Goal: Communication & Community: Answer question/provide support

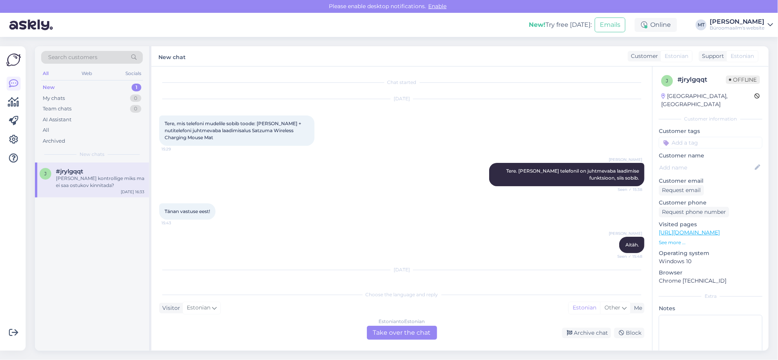
scroll to position [64, 0]
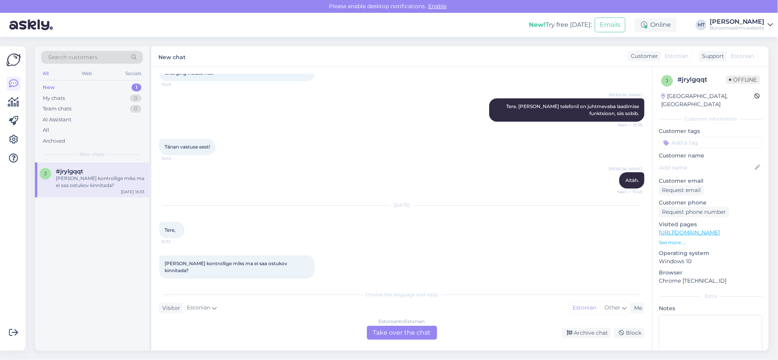
click at [394, 336] on div "Estonian to Estonian Take over the chat" at bounding box center [402, 332] width 70 height 14
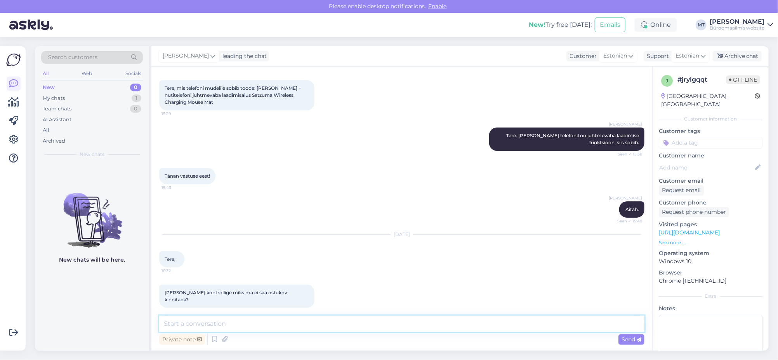
click at [240, 327] on textarea at bounding box center [401, 323] width 485 height 16
type textarea "Tere. Kellele tellimust vormistate, mis meiliaadressilt ?"
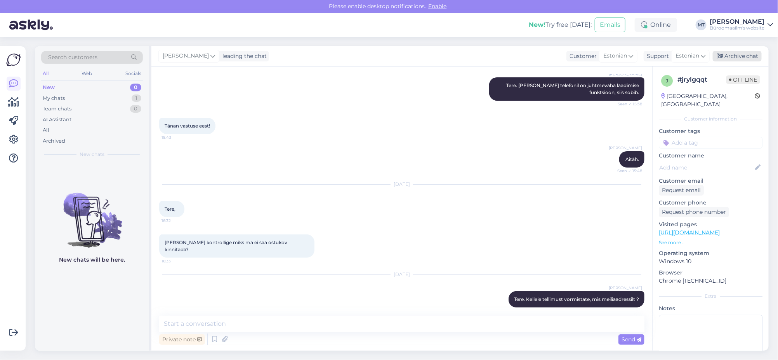
click at [739, 54] on div "Archive chat" at bounding box center [737, 56] width 49 height 10
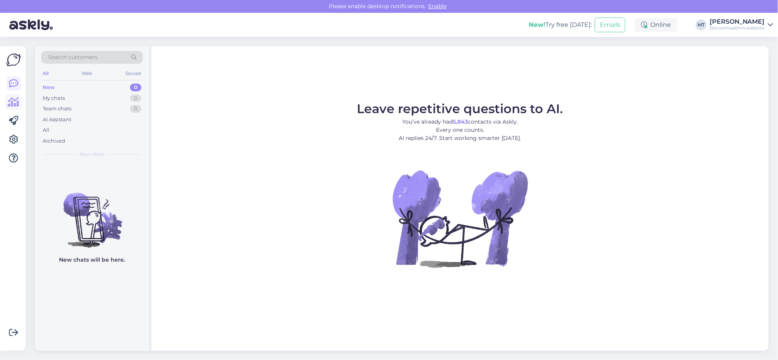
click at [14, 104] on icon at bounding box center [13, 101] width 11 height 9
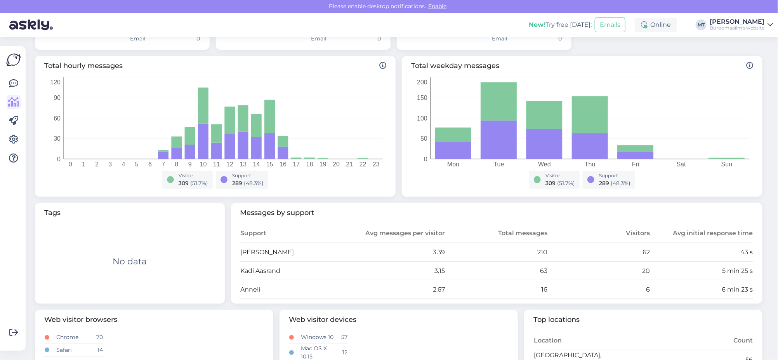
scroll to position [97, 0]
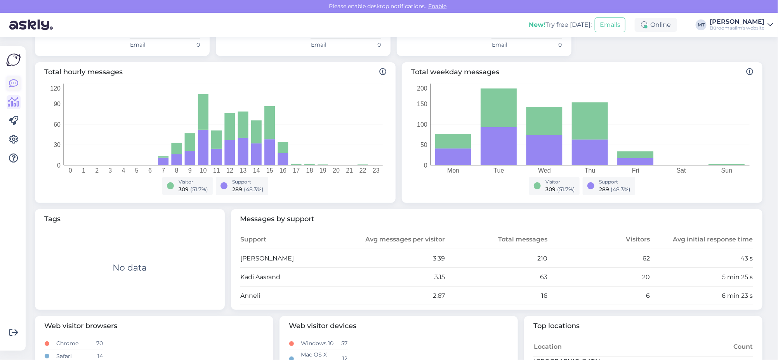
click at [7, 84] on link at bounding box center [14, 83] width 14 height 14
